Goal: Transaction & Acquisition: Book appointment/travel/reservation

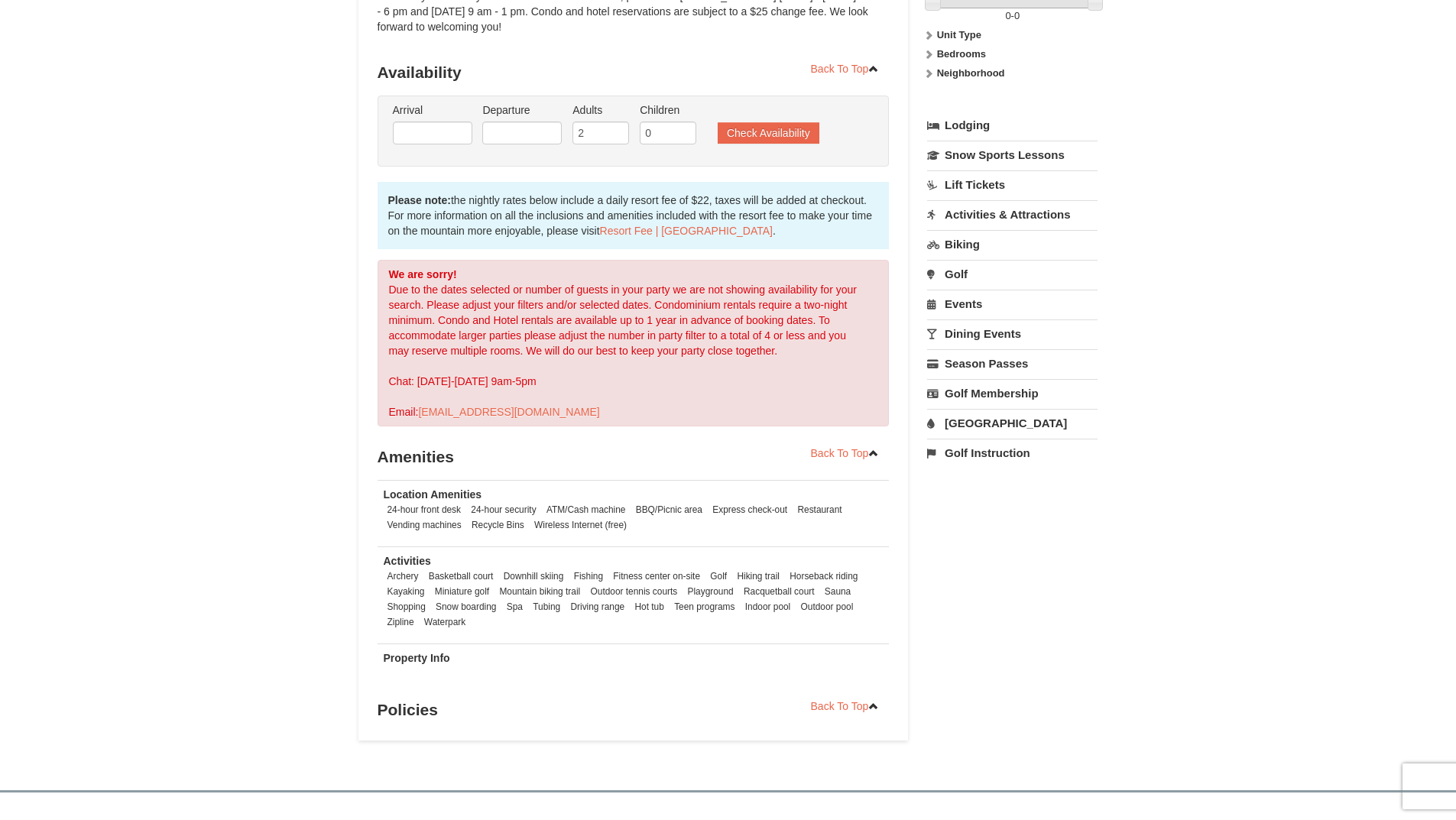
scroll to position [229, 0]
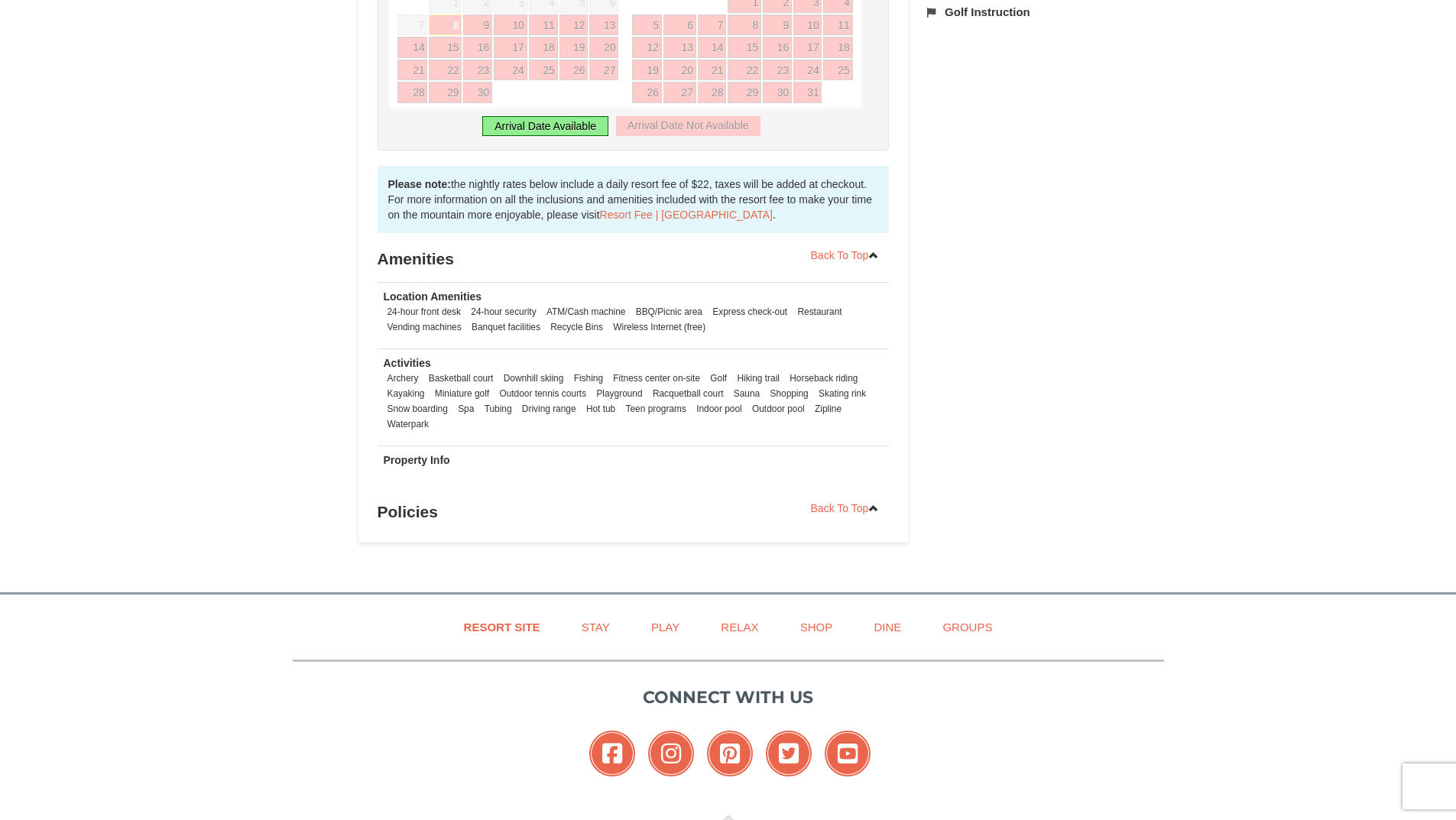
scroll to position [831, 0]
